Goal: Navigation & Orientation: Find specific page/section

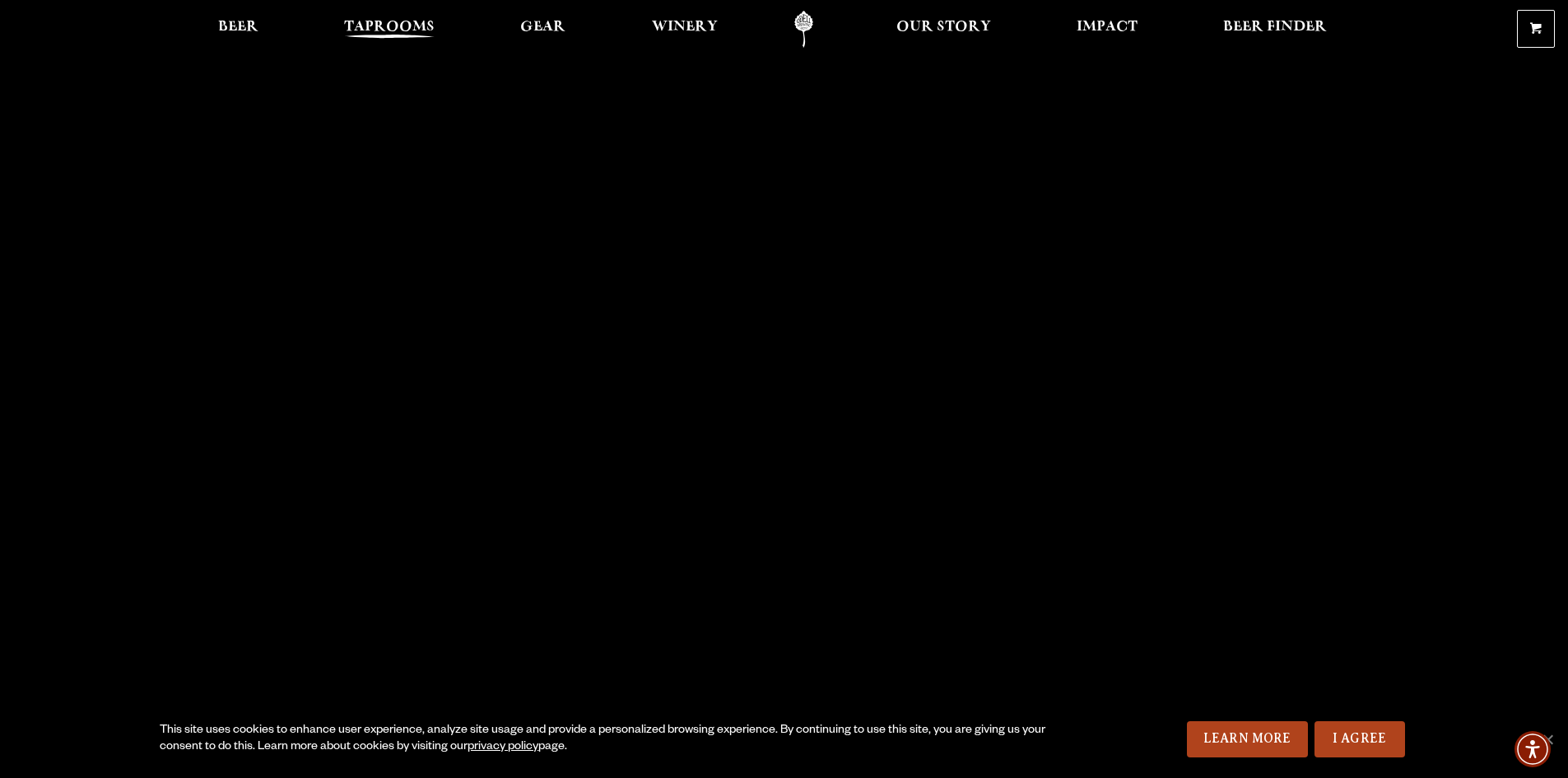
click at [396, 24] on span "Taprooms" at bounding box center [389, 27] width 91 height 13
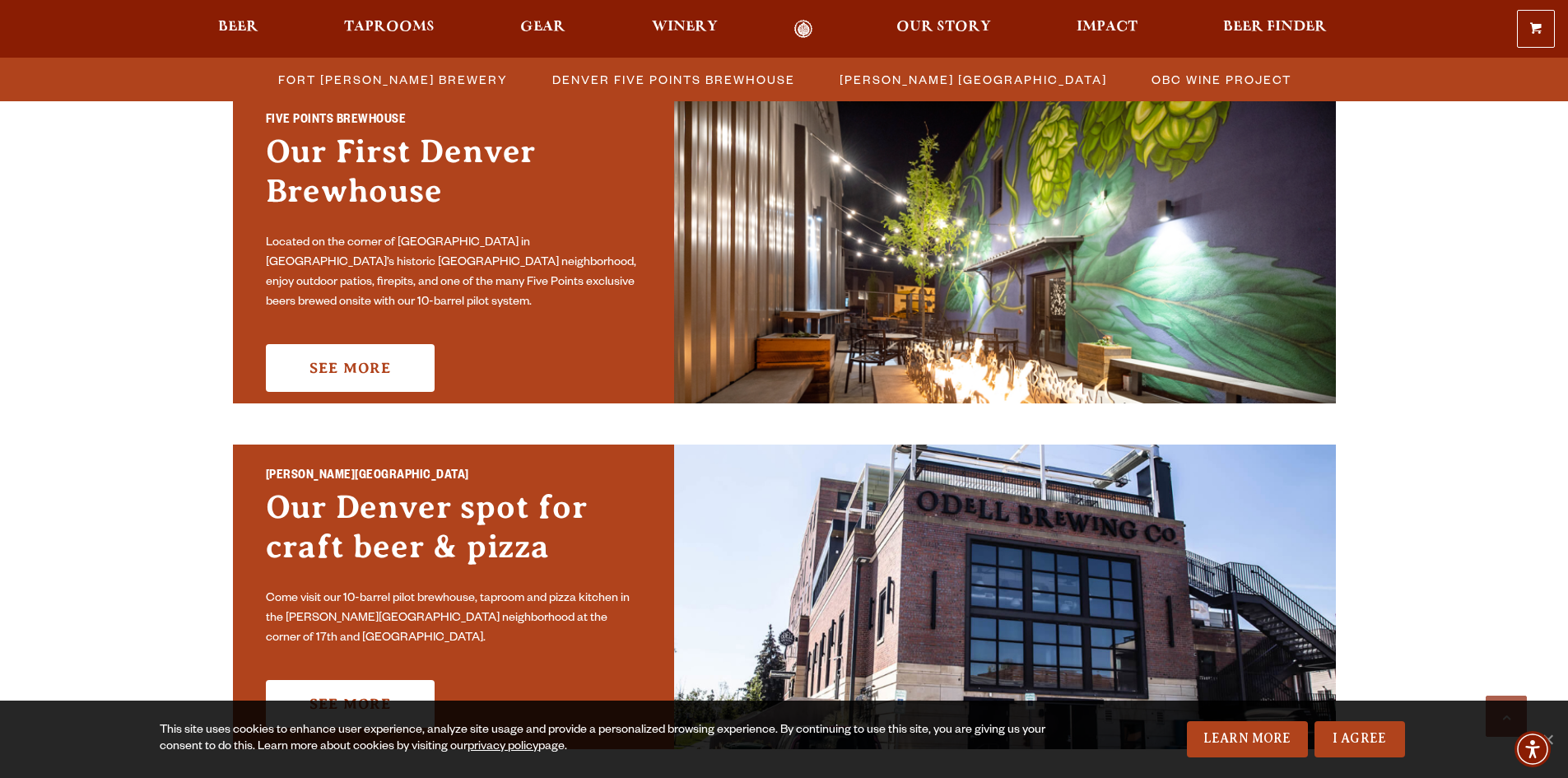
scroll to position [905, 0]
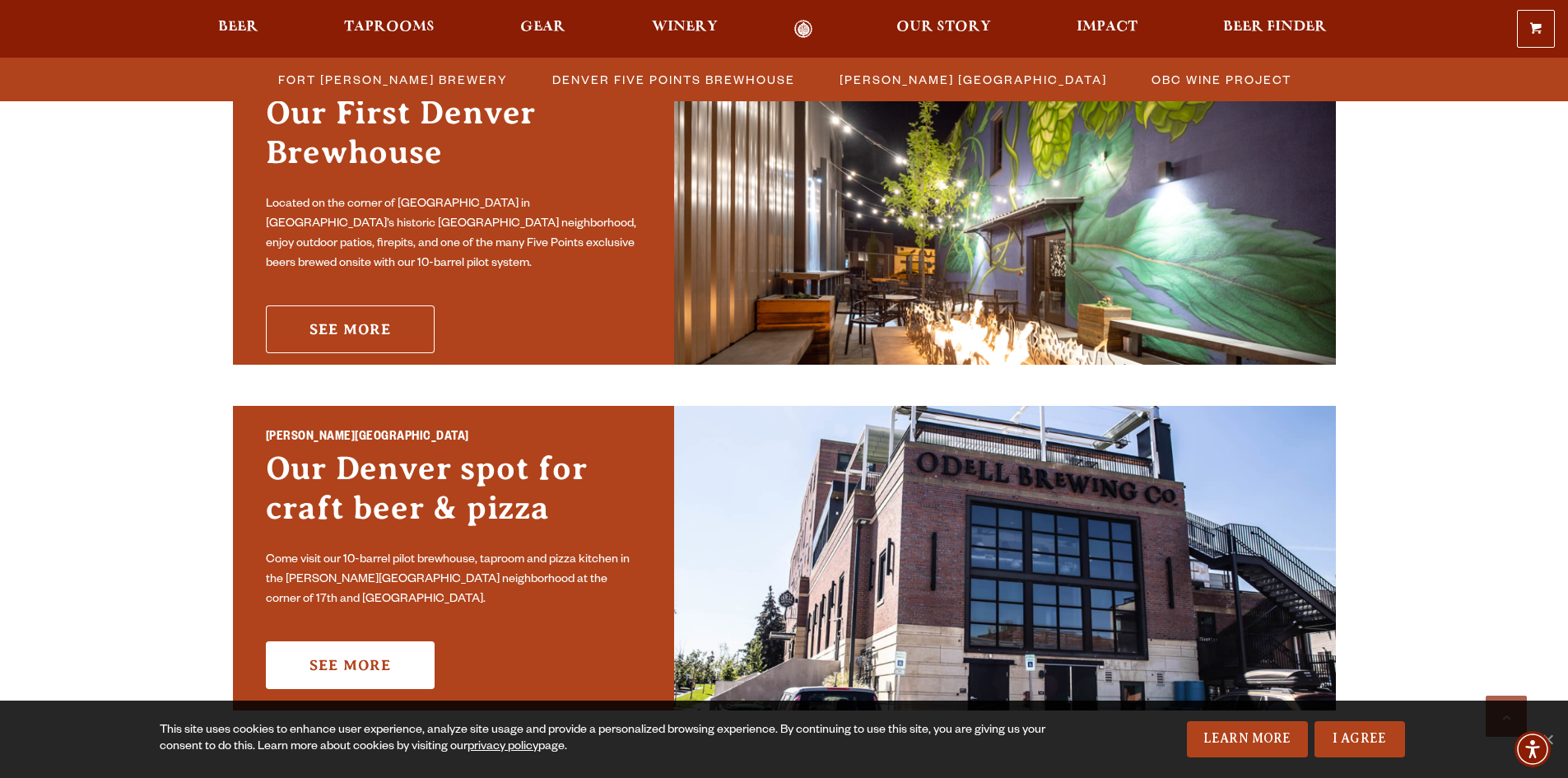
click at [329, 319] on link "See More" at bounding box center [350, 329] width 168 height 48
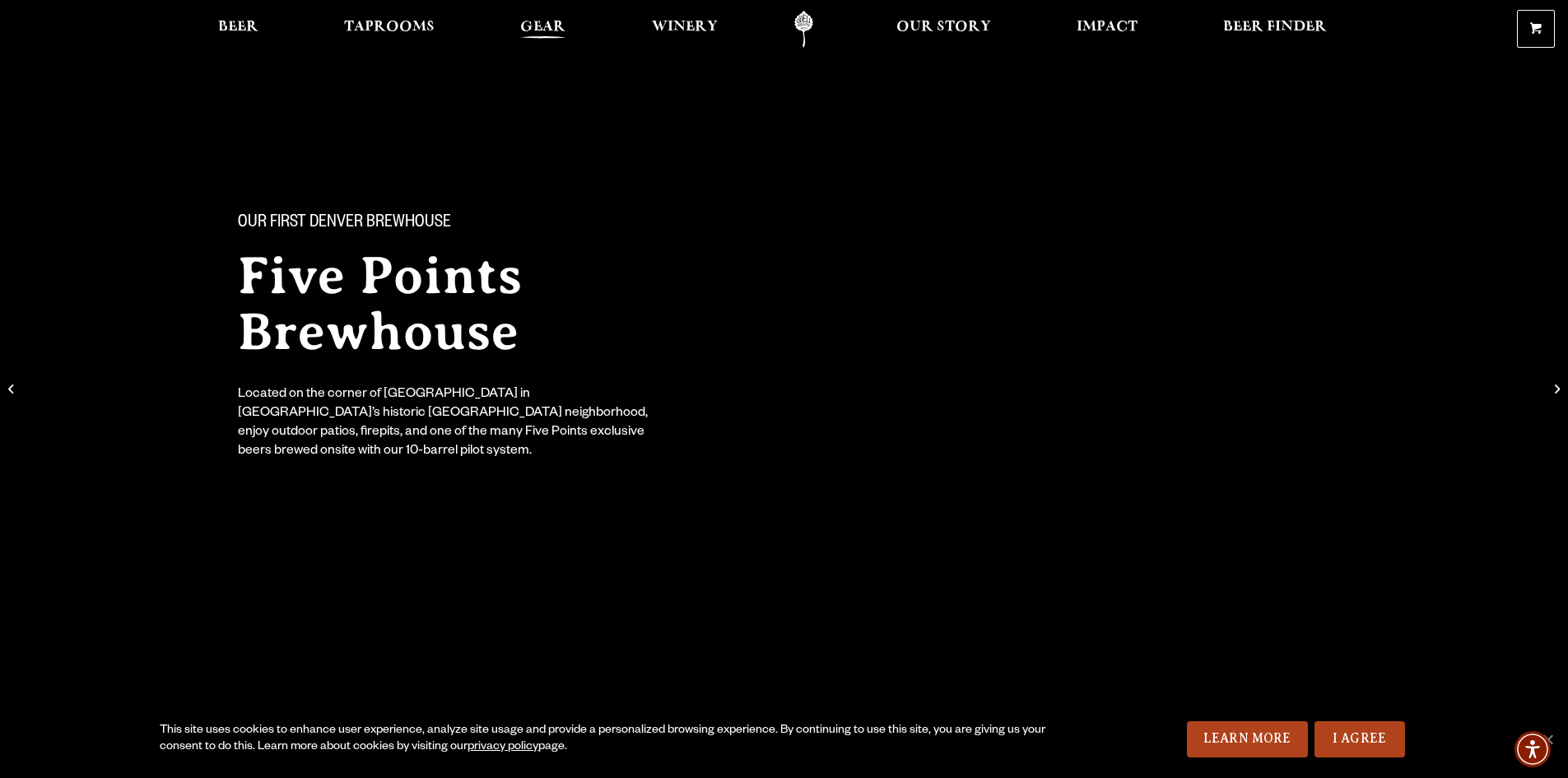
click at [542, 24] on span "Gear" at bounding box center [542, 27] width 45 height 13
